Goal: Browse casually

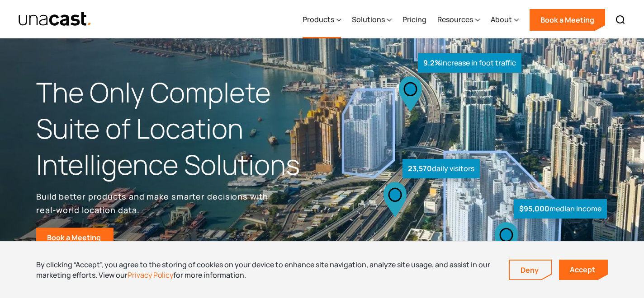
click at [340, 20] on icon at bounding box center [338, 19] width 5 height 9
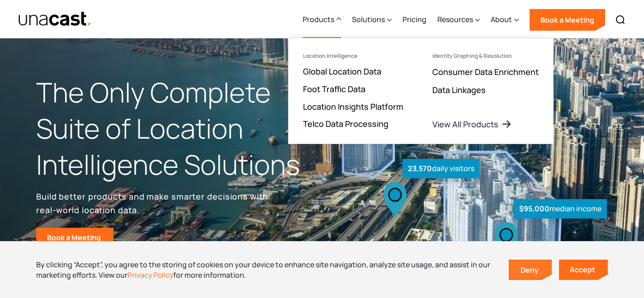
click at [532, 272] on link "Deny" at bounding box center [530, 270] width 42 height 19
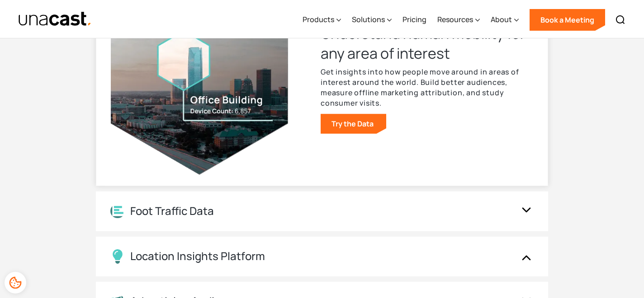
scroll to position [954, 0]
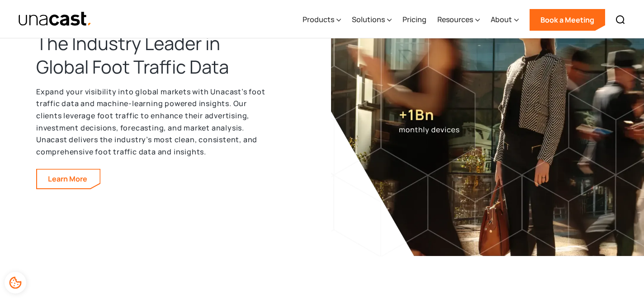
scroll to position [1392, 0]
